Goal: Transaction & Acquisition: Purchase product/service

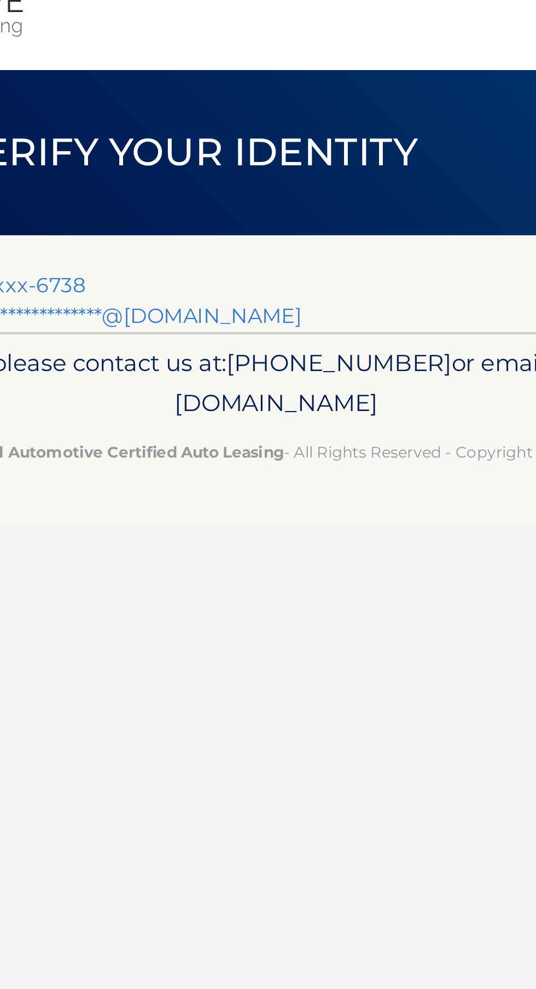
click at [180, 153] on link "Text my security code to xxx-xxx-6738" at bounding box center [101, 155] width 170 height 10
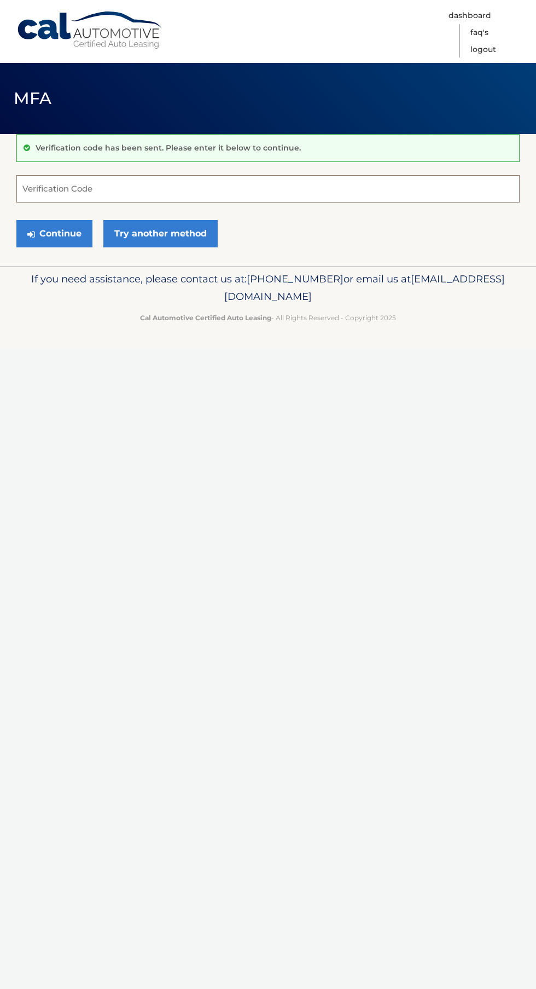
paste input "796535"
type input "796535"
click at [72, 241] on button "Continue" at bounding box center [54, 233] width 76 height 27
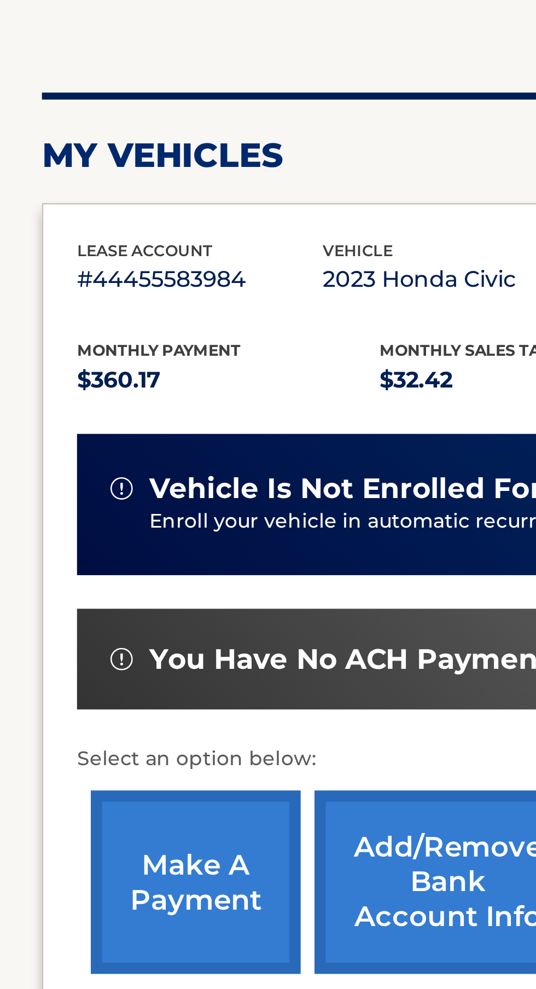
click at [86, 497] on link "make a payment" at bounding box center [77, 492] width 82 height 72
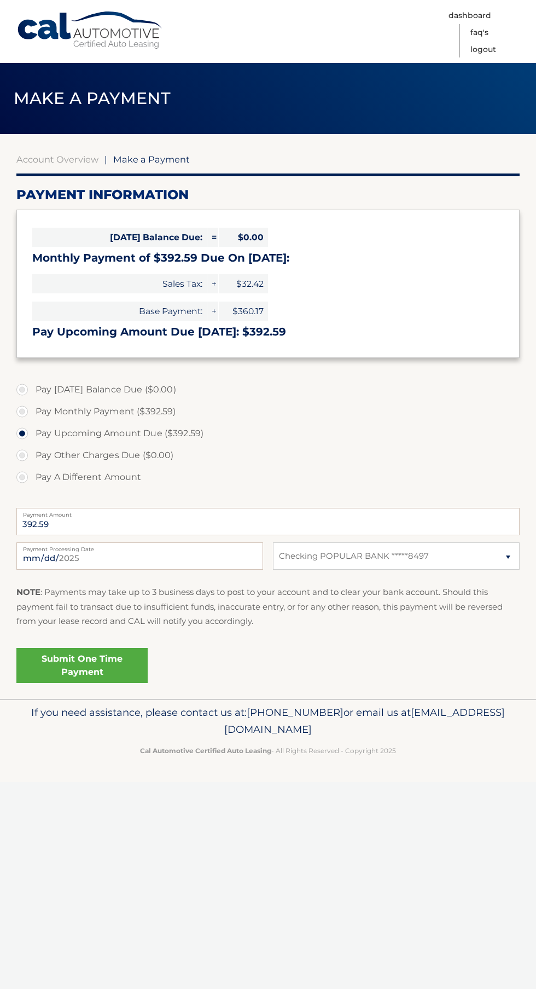
select select "NDU4M2VmZTktZGUwNi00NjdiLWEzMzMtNDlmYWU5YmJlMjM0"
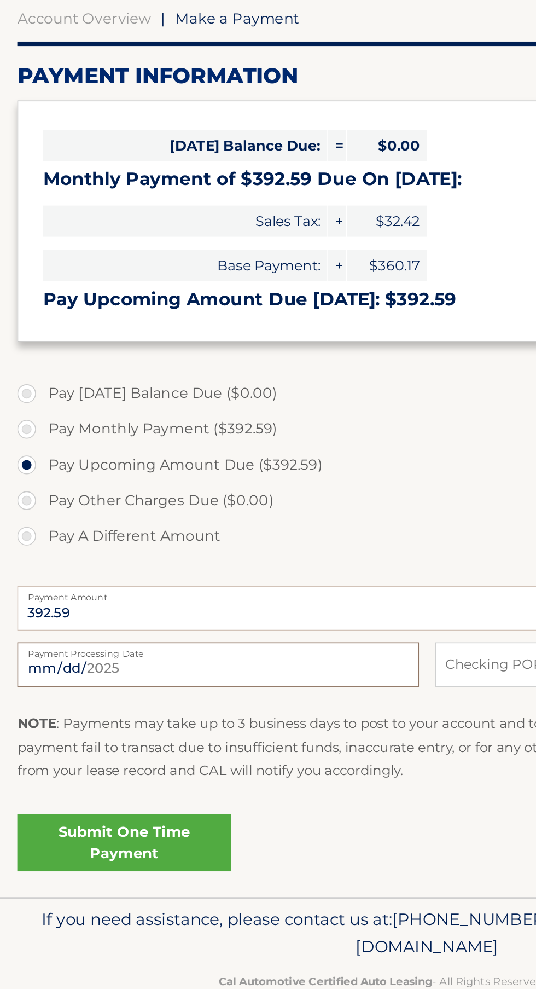
click at [172, 561] on input "2025-08-27" at bounding box center [139, 555] width 247 height 27
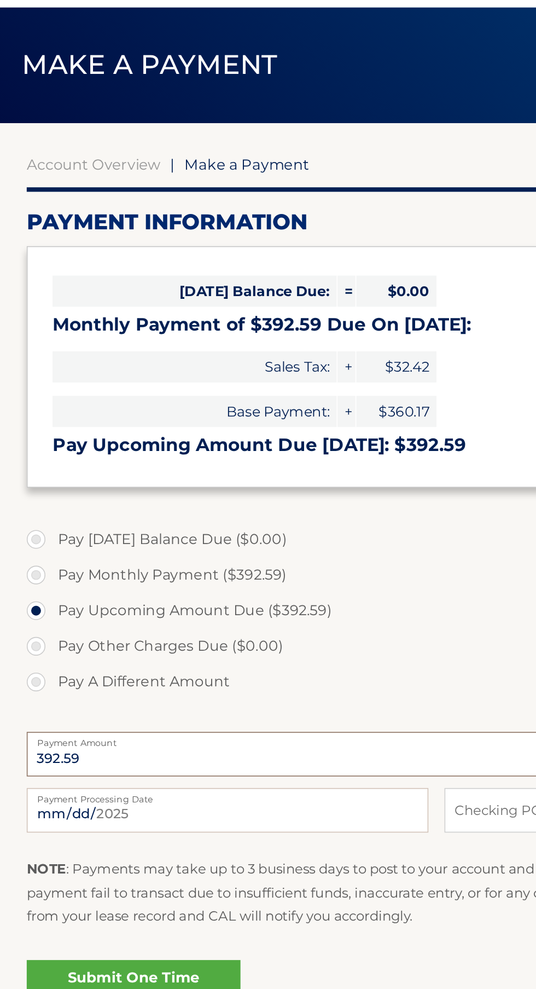
click at [134, 524] on input "392.59" at bounding box center [267, 521] width 503 height 27
click at [134, 559] on input "2025-08-27" at bounding box center [139, 555] width 247 height 27
type input "2025-08-29"
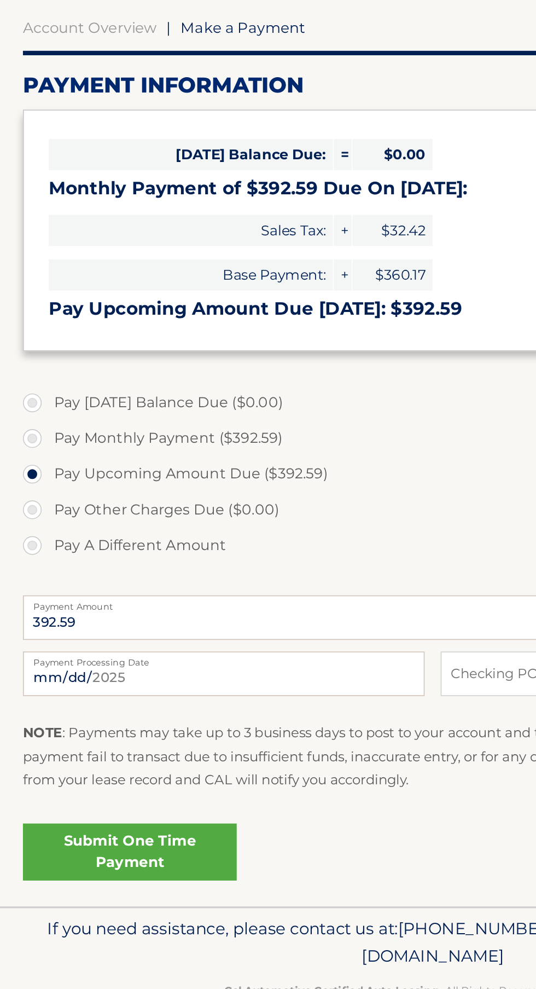
click at [123, 673] on link "Submit One Time Payment" at bounding box center [81, 665] width 131 height 35
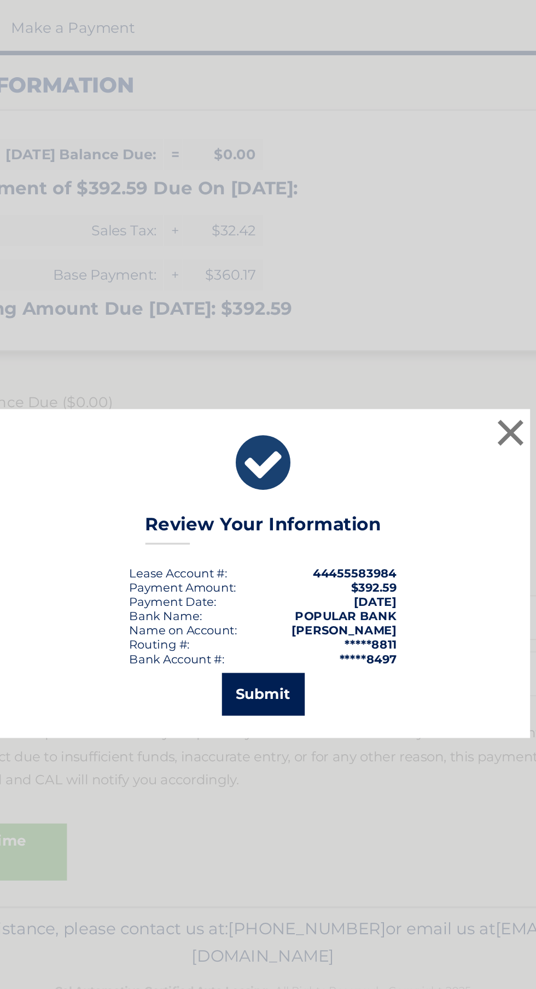
click at [282, 582] on button "Submit" at bounding box center [268, 568] width 51 height 26
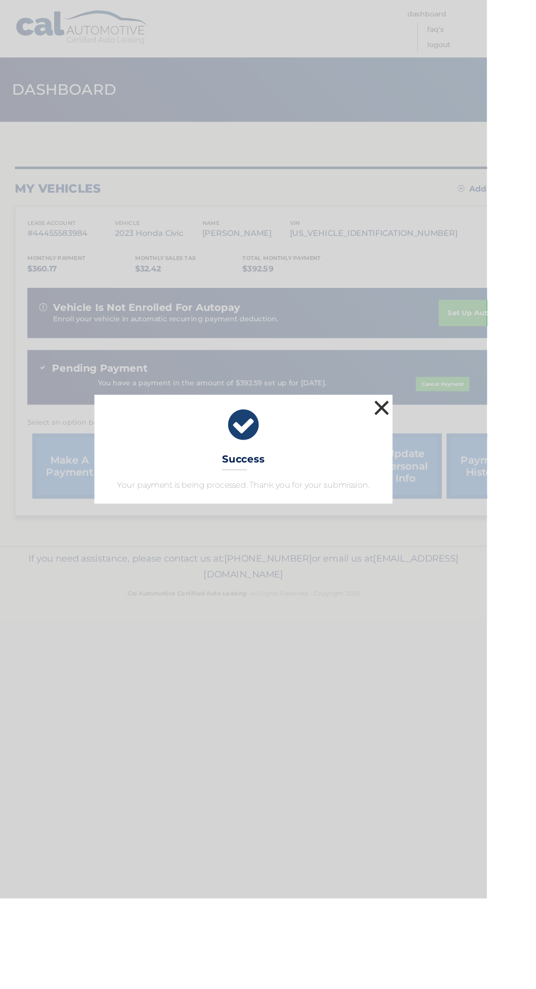
click at [431, 460] on button "×" at bounding box center [420, 449] width 22 height 22
